Goal: Information Seeking & Learning: Learn about a topic

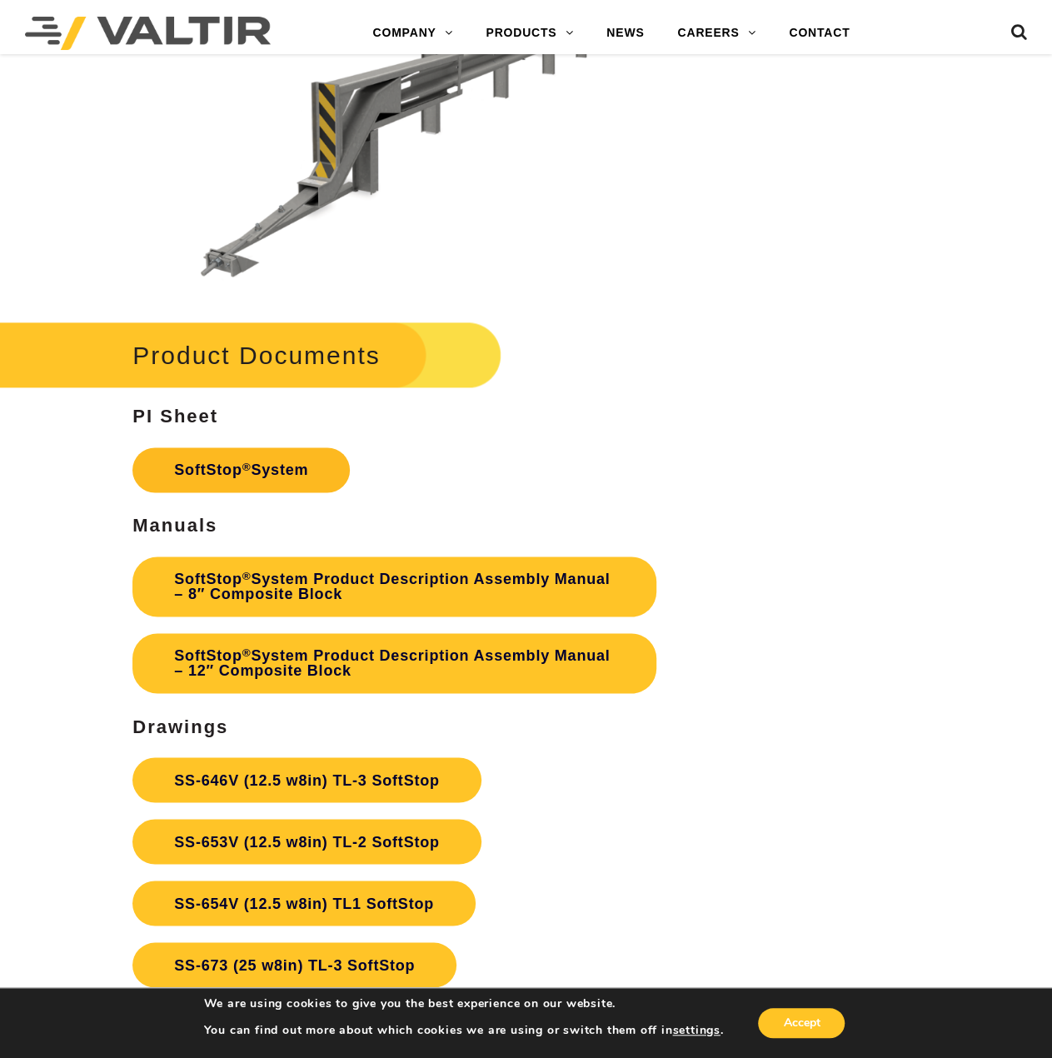
scroll to position [4081, 0]
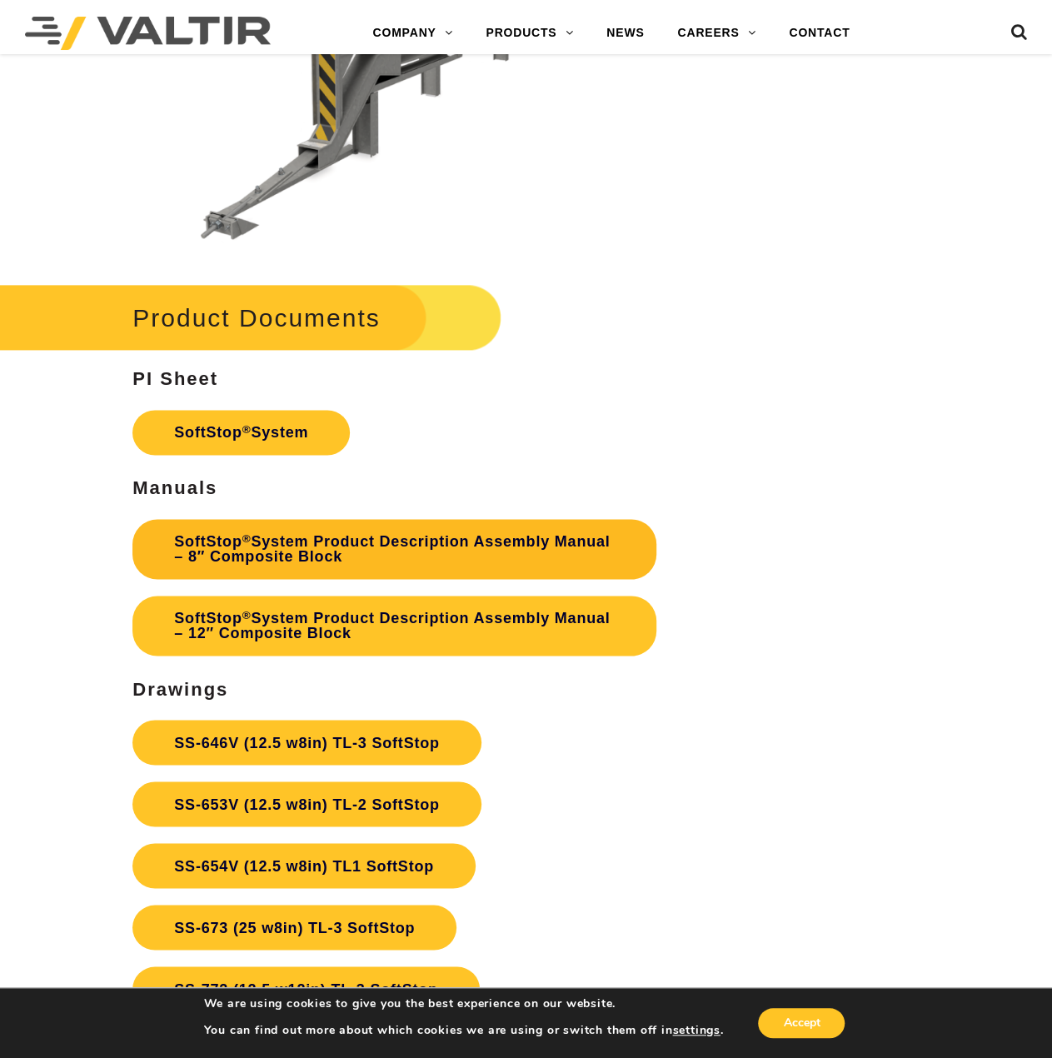
click at [347, 536] on link "SoftStop ® System Product Description Assembly Manual – 8″ Composite Block" at bounding box center [394, 549] width 524 height 60
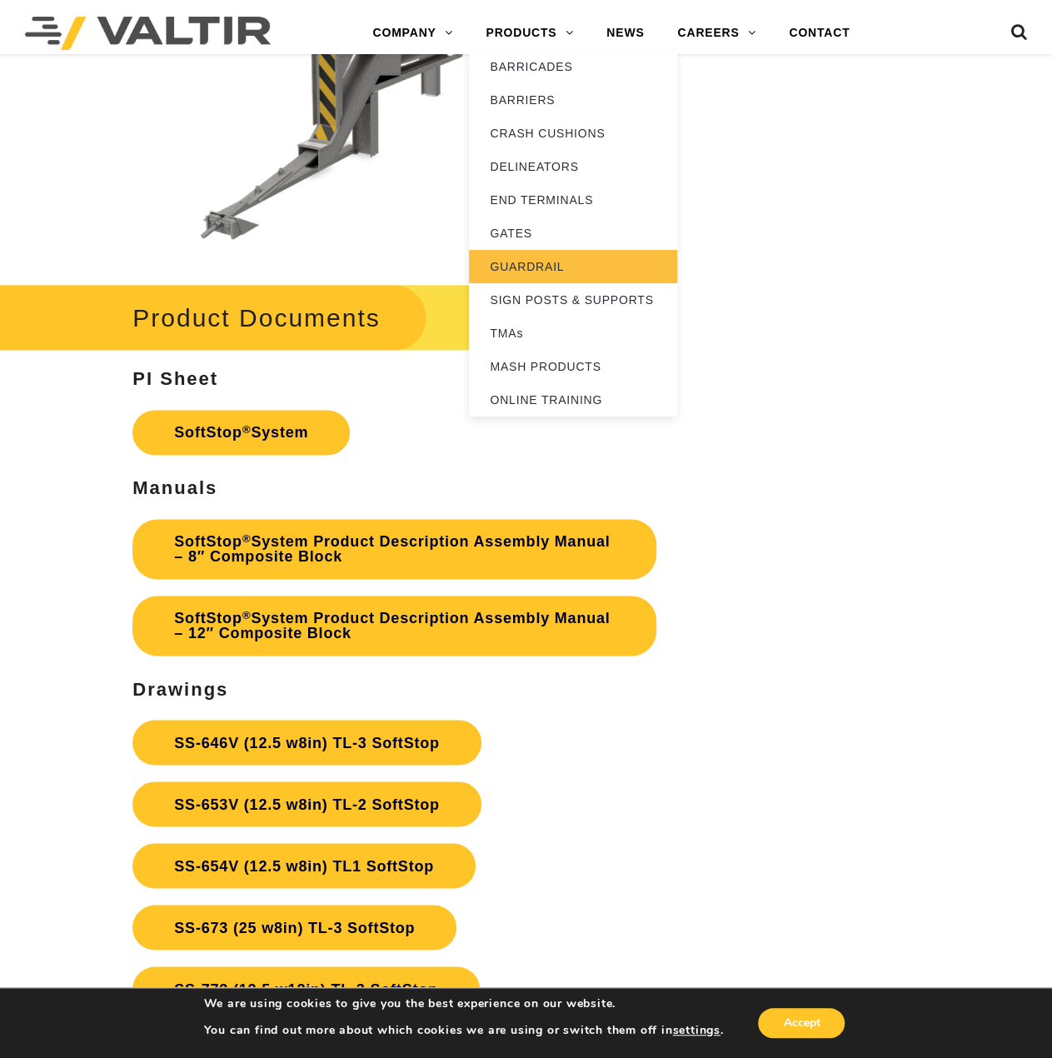
click at [546, 269] on link "GUARDRAIL" at bounding box center [573, 266] width 208 height 33
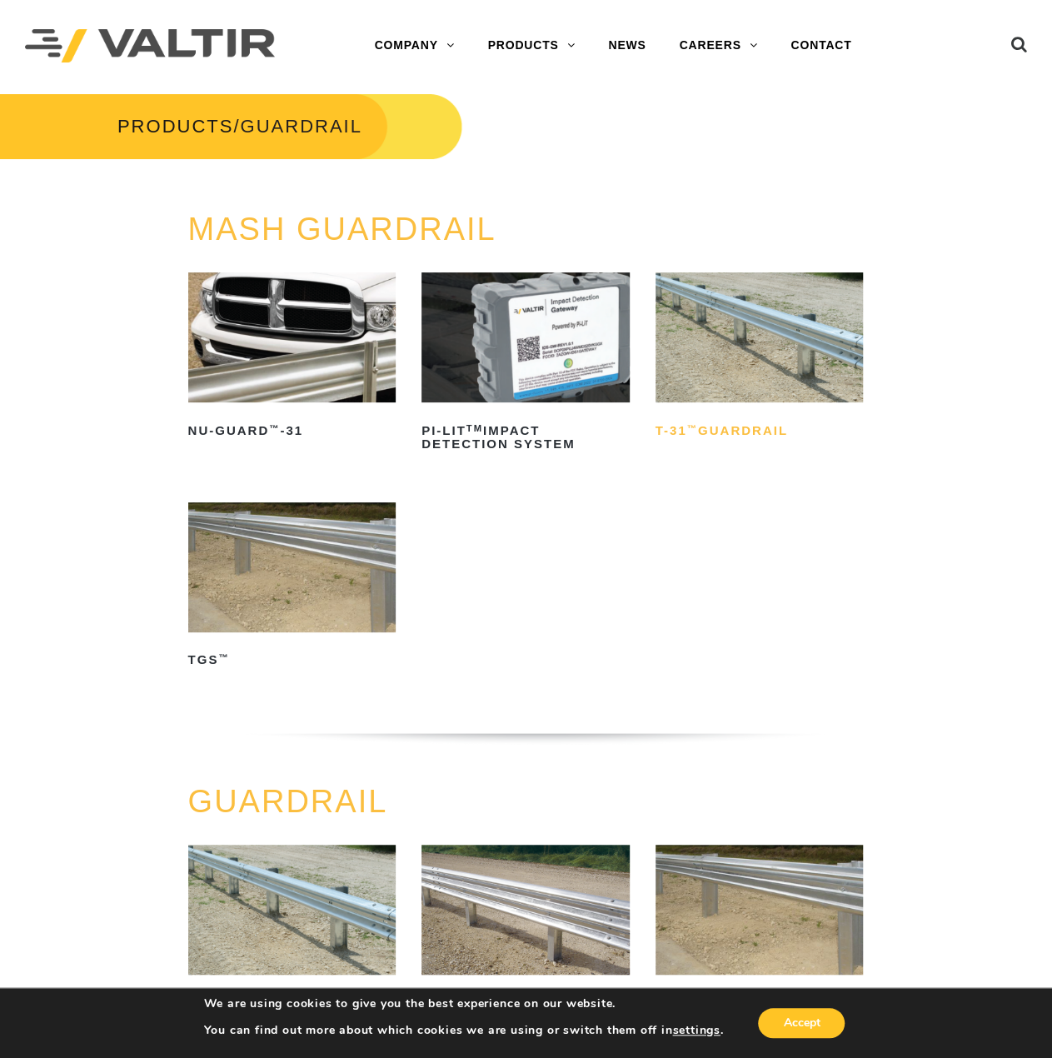
click at [735, 427] on h2 "T-31 ™ Guardrail" at bounding box center [759, 430] width 208 height 27
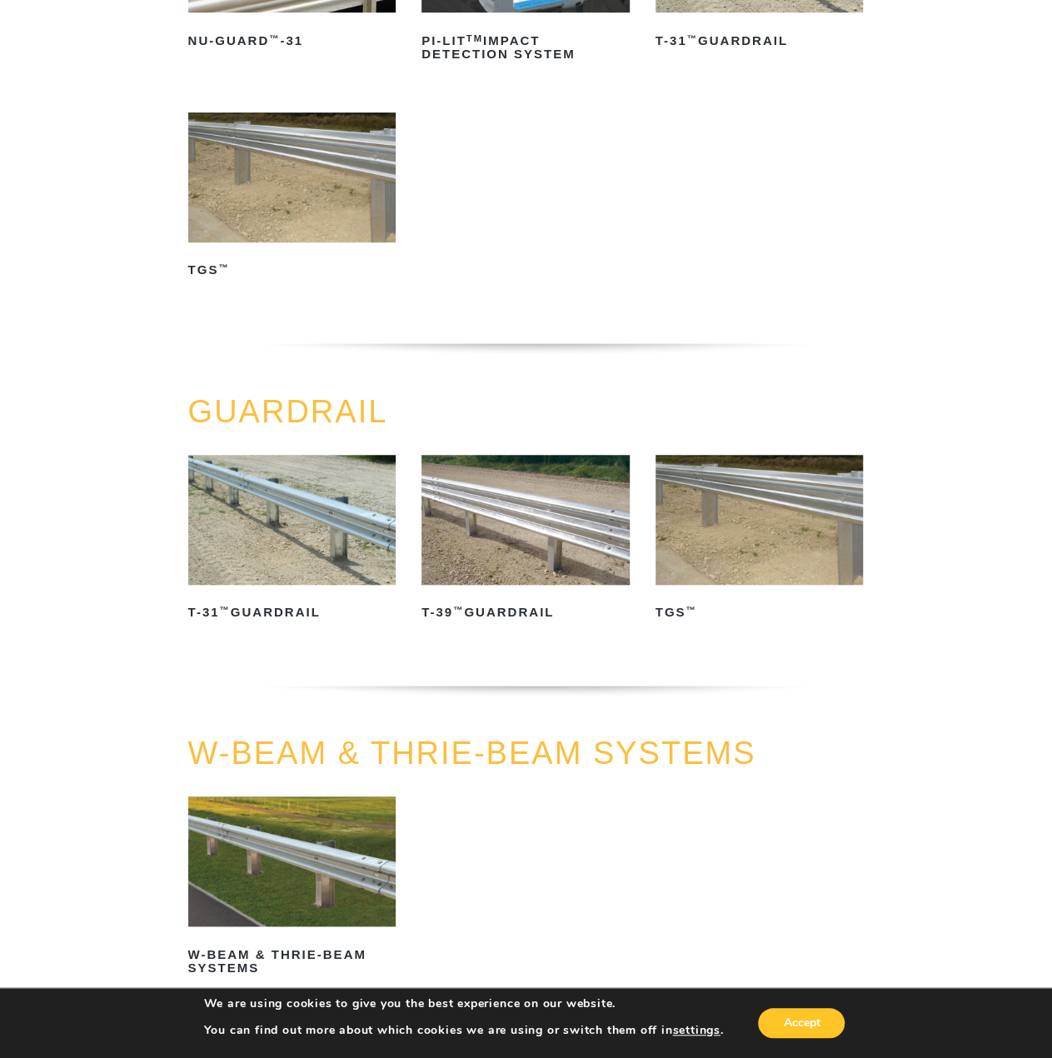
scroll to position [500, 0]
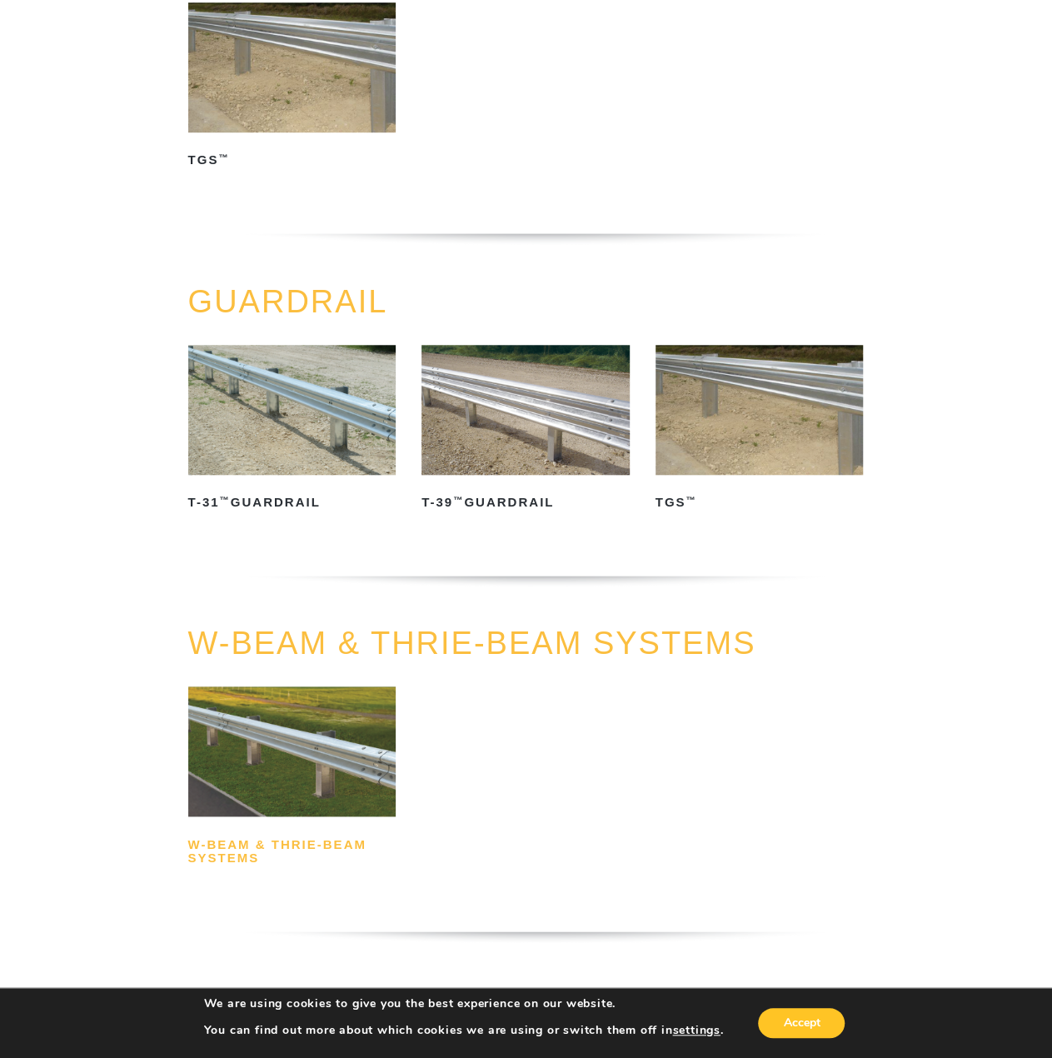
click at [223, 859] on h2 "W-Beam & Thrie-Beam Systems" at bounding box center [292, 851] width 208 height 40
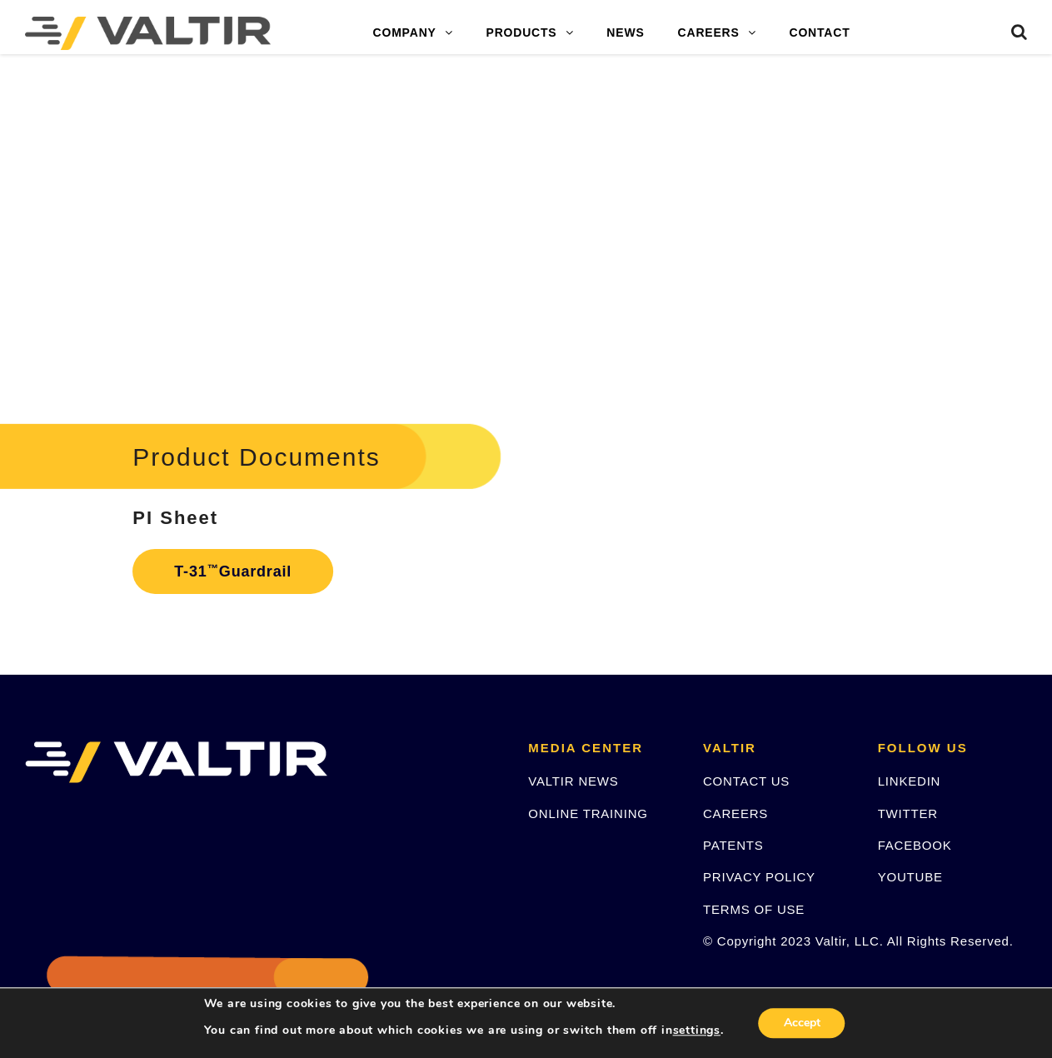
scroll to position [2249, 0]
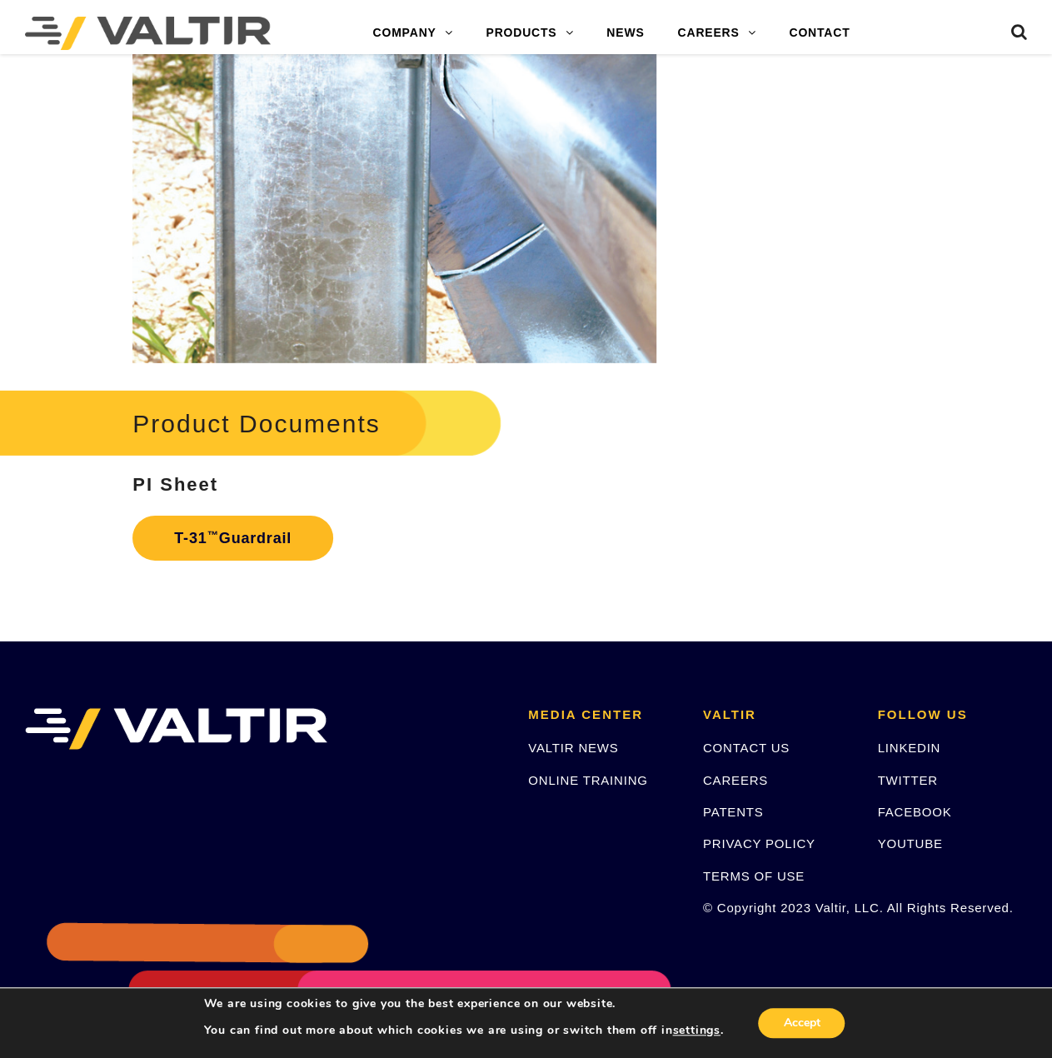
click at [220, 530] on link "T-31 ™ Guardrail" at bounding box center [232, 537] width 201 height 45
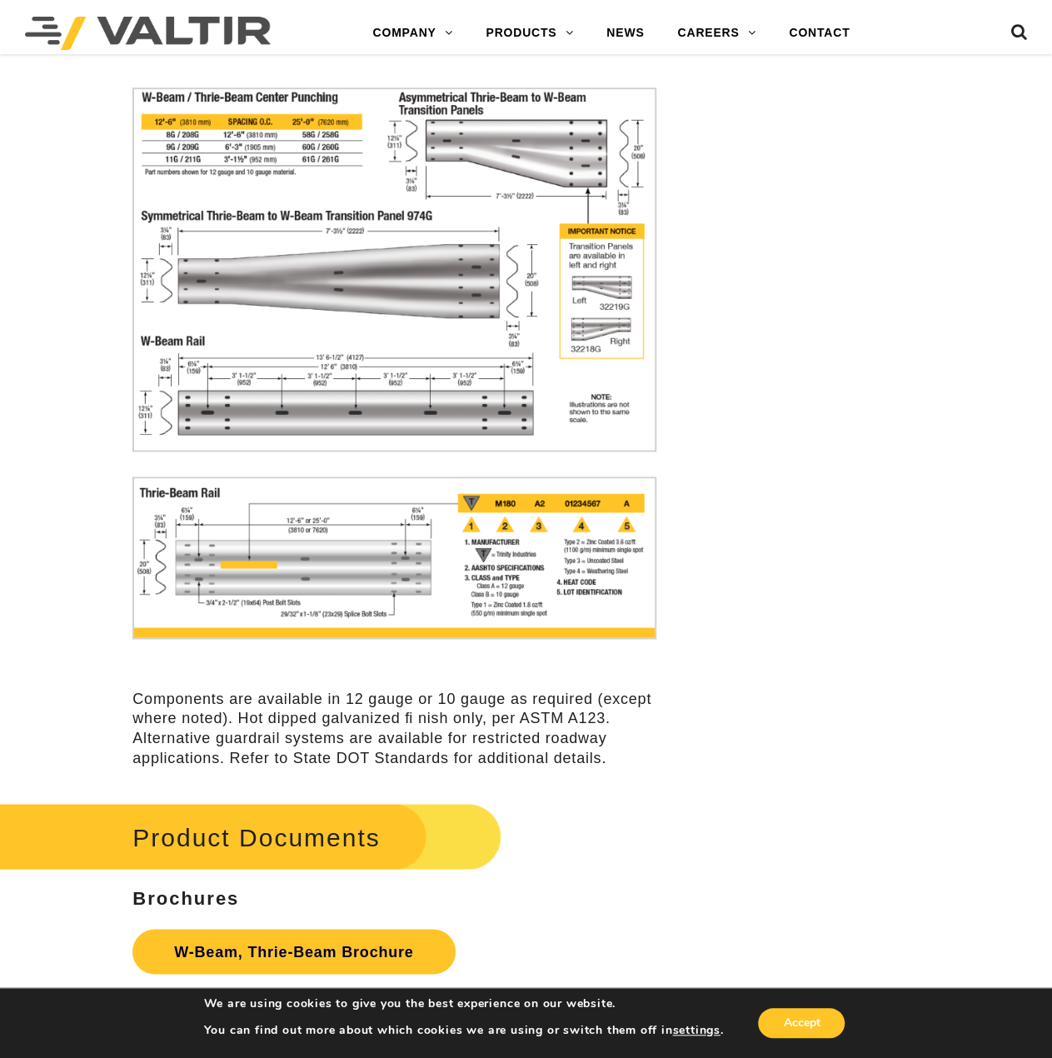
scroll to position [4164, 0]
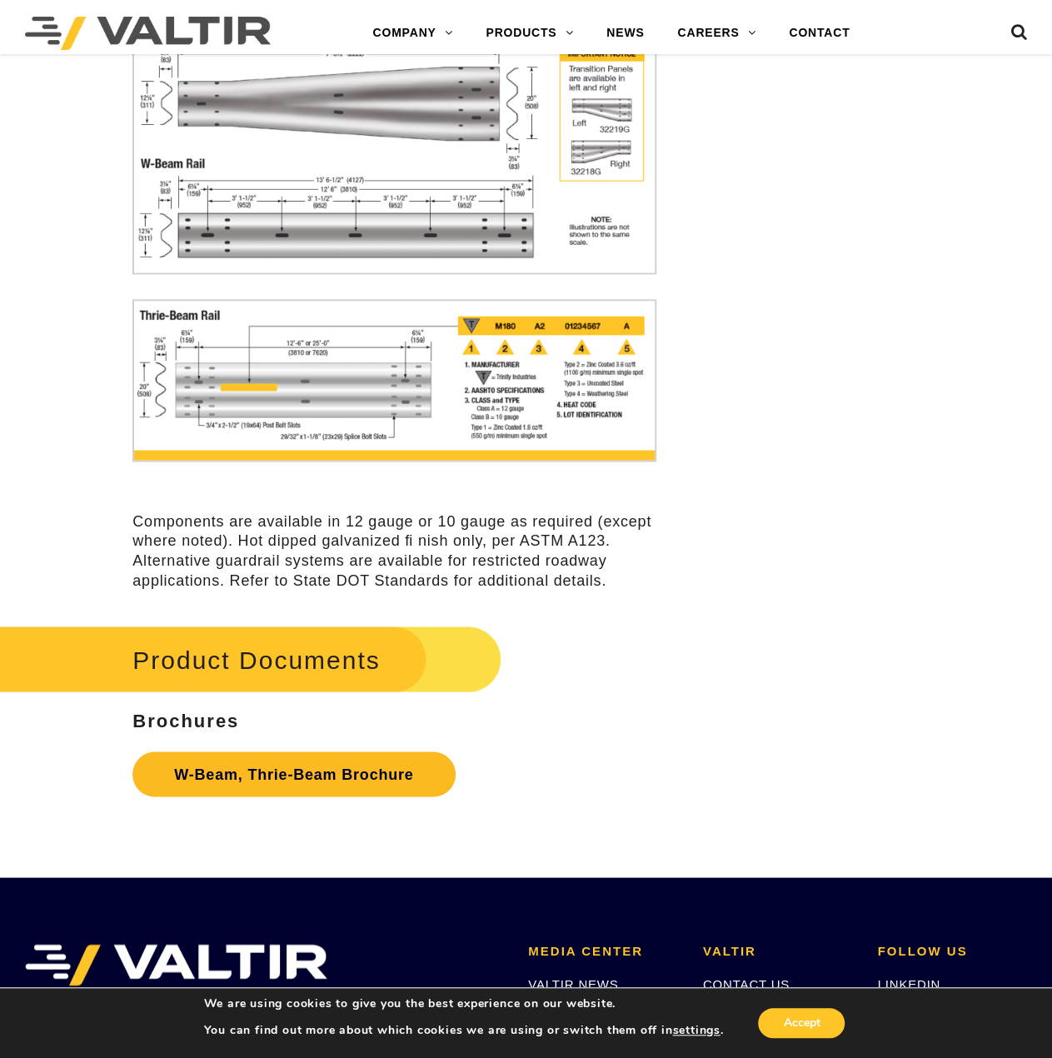
click at [316, 776] on link "W-Beam, Thrie-Beam Brochure" at bounding box center [293, 773] width 322 height 45
